Goal: Information Seeking & Learning: Learn about a topic

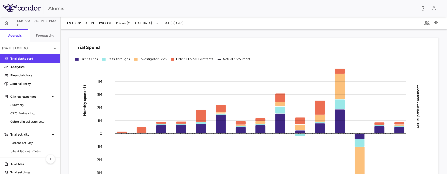
click at [328, 45] on div "Trial Spend" at bounding box center [253, 47] width 357 height 7
click at [18, 112] on span "CRO Fortrea Inc." at bounding box center [33, 113] width 46 height 5
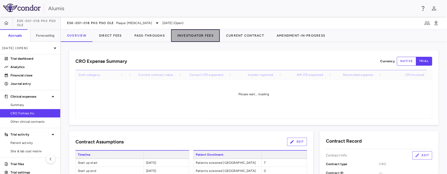
click at [205, 33] on button "Investigator Fees" at bounding box center [195, 35] width 49 height 13
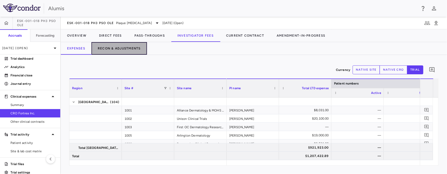
click at [119, 51] on button "Recon & Adjustments" at bounding box center [119, 48] width 56 height 13
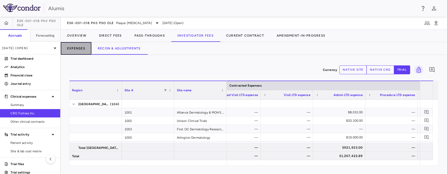
click at [76, 48] on button "Expenses" at bounding box center [76, 48] width 31 height 13
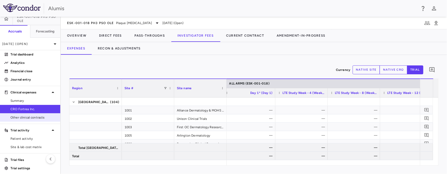
scroll to position [7, 0]
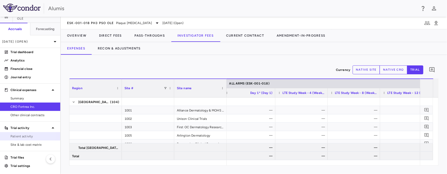
click at [27, 135] on span "Patient activity" at bounding box center [33, 136] width 46 height 5
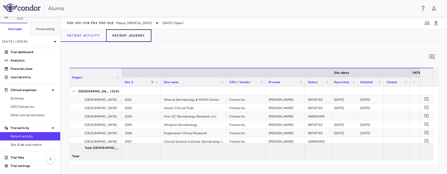
click at [122, 36] on button "Patient Journey" at bounding box center [128, 35] width 45 height 13
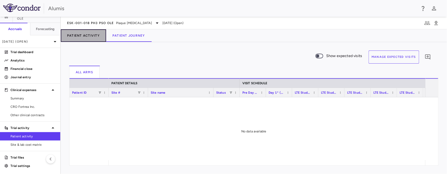
click at [95, 33] on button "Patient Activity" at bounding box center [83, 35] width 45 height 13
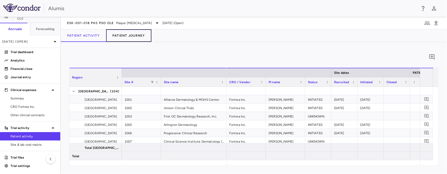
drag, startPoint x: 128, startPoint y: 37, endPoint x: 133, endPoint y: 37, distance: 4.7
click at [130, 37] on button "Patient Journey" at bounding box center [128, 35] width 45 height 13
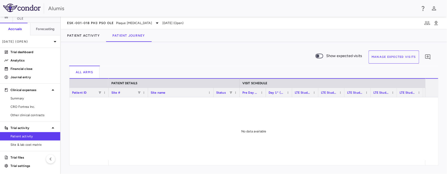
click at [392, 53] on button "Manage Expected Visits" at bounding box center [394, 57] width 51 height 13
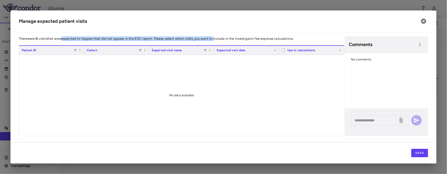
drag, startPoint x: 64, startPoint y: 39, endPoint x: 248, endPoint y: 41, distance: 184.7
click at [218, 41] on div "There were 0 visits that were expected to happen that did not appear in the EDC…" at bounding box center [182, 86] width 326 height 100
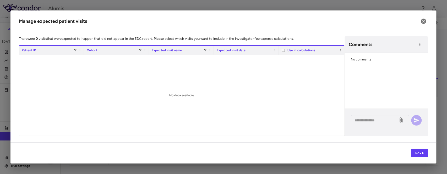
click at [426, 17] on h2 "Manage expected patient visits" at bounding box center [223, 21] width 426 height 22
click at [423, 19] on icon "button" at bounding box center [423, 21] width 5 height 5
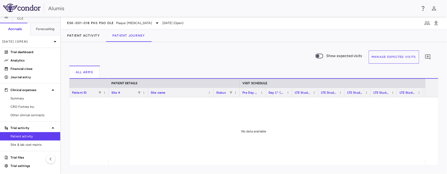
click at [200, 58] on div "Show expected visits Manage Expected Visits 0" at bounding box center [251, 58] width 365 height 15
click at [193, 58] on div "Show expected visits Manage Expected Visits 0" at bounding box center [251, 58] width 365 height 15
